Goal: Information Seeking & Learning: Learn about a topic

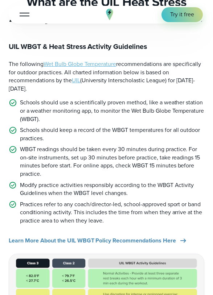
scroll to position [81, 0]
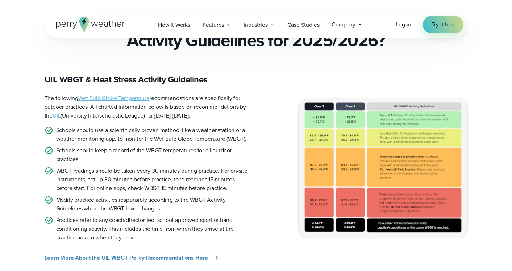
scroll to position [191, 0]
